Goal: Check status: Check status

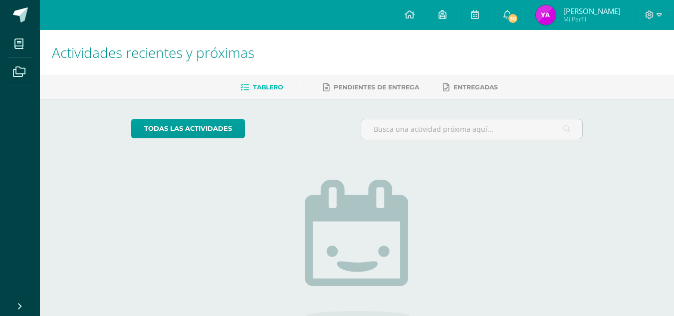
click at [546, 14] on img at bounding box center [546, 15] width 20 height 20
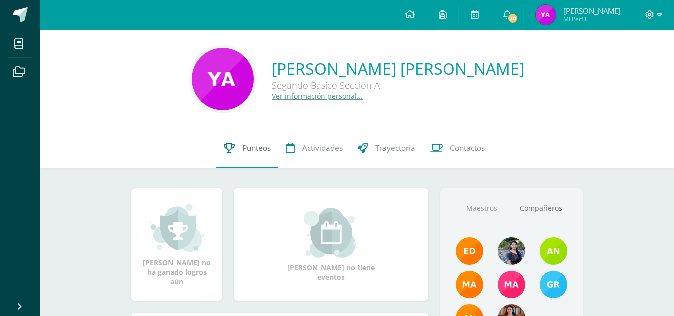
click at [243, 143] on span "Punteos" at bounding box center [257, 148] width 28 height 10
